Goal: Task Accomplishment & Management: Complete application form

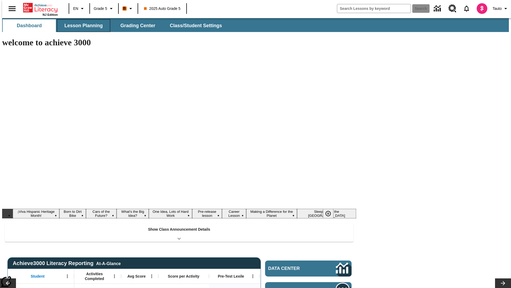
click at [81, 26] on span "Lesson Planning" at bounding box center [83, 26] width 38 height 6
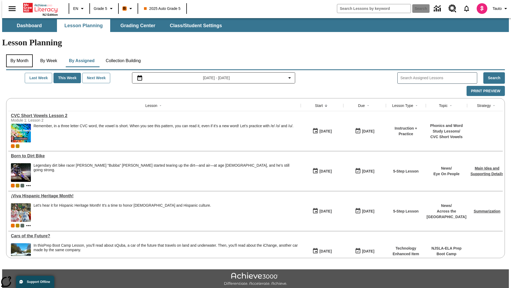
click at [18, 54] on button "By Month" at bounding box center [19, 60] width 27 height 13
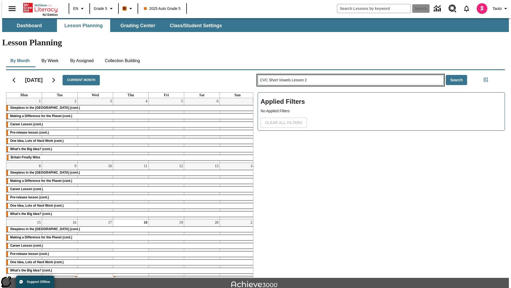
type input "CVC Short Vowels Lesson 2"
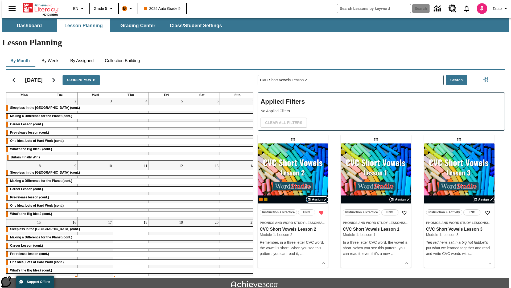
click at [317, 197] on span "Assign" at bounding box center [317, 199] width 11 height 5
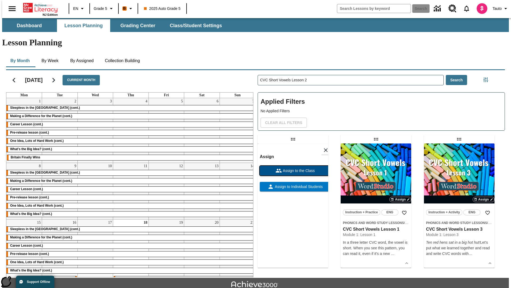
click at [293, 168] on span "Assign to the Class" at bounding box center [298, 171] width 33 height 6
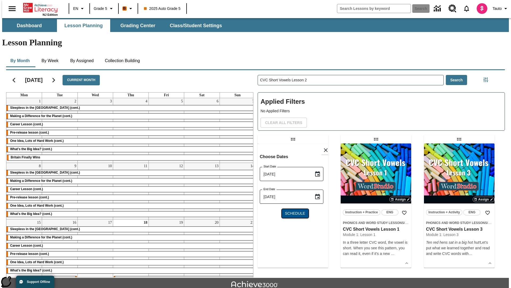
click at [293, 210] on span "Schedule" at bounding box center [295, 213] width 20 height 6
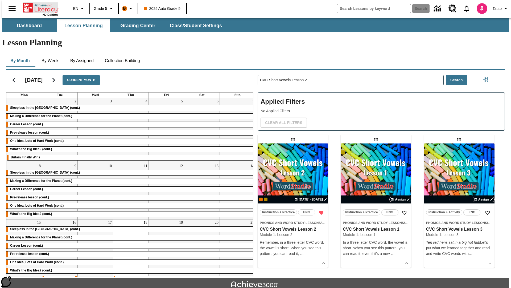
click at [38, 7] on icon "Home" at bounding box center [40, 7] width 35 height 11
